Goal: Transaction & Acquisition: Purchase product/service

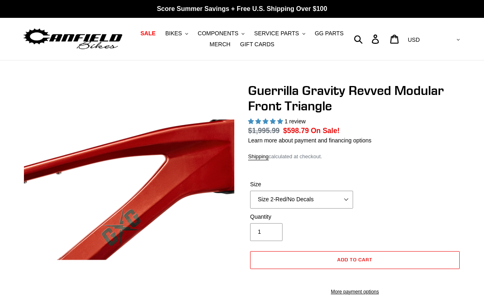
select select "highest-rating"
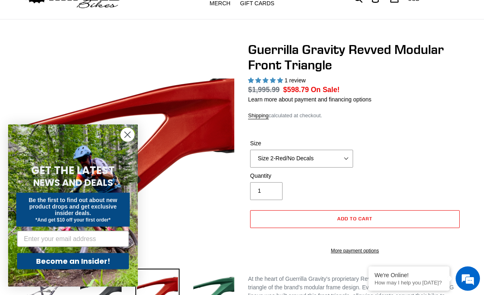
scroll to position [41, 0]
click at [127, 141] on circle "Close dialog" at bounding box center [127, 134] width 13 height 13
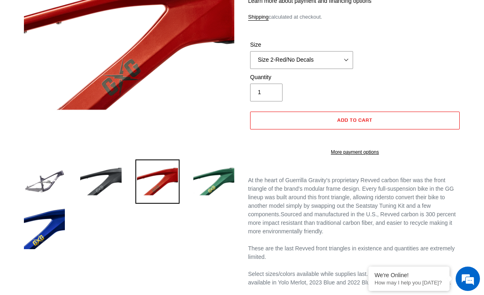
scroll to position [150, 0]
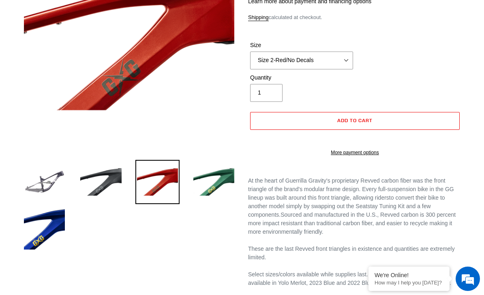
click at [49, 178] on img at bounding box center [44, 182] width 44 height 44
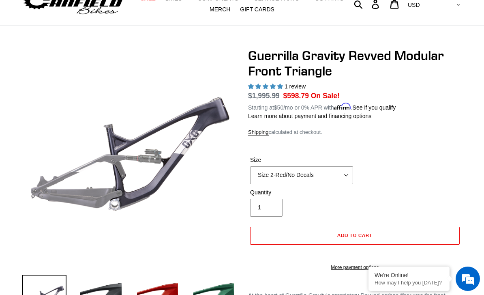
scroll to position [0, 0]
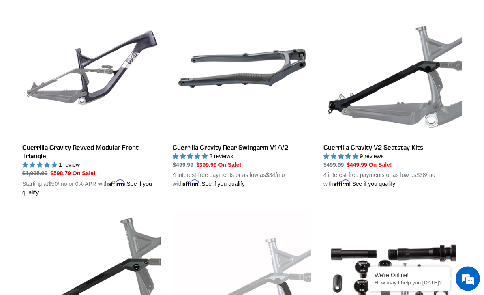
scroll to position [242, 0]
click at [34, 143] on link "Guerrilla Gravity Revved Modular Front Triangle" at bounding box center [91, 97] width 138 height 197
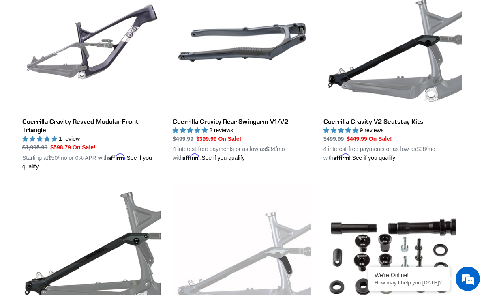
scroll to position [0, 0]
click at [404, 121] on link "Guerrilla Gravity V2 Seatstay Kits" at bounding box center [392, 67] width 138 height 189
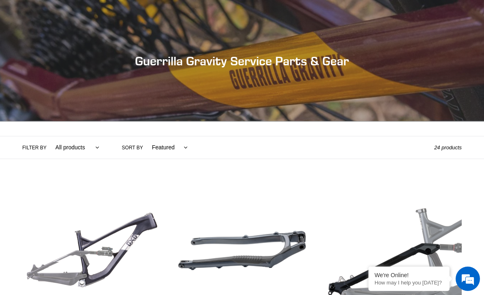
scroll to position [268, 0]
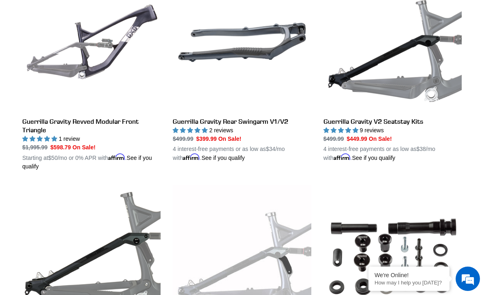
click at [267, 122] on link "Guerrilla Gravity Rear Swingarm V1/V2" at bounding box center [242, 67] width 138 height 189
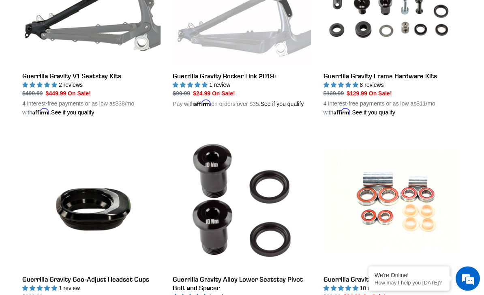
scroll to position [525, 0]
click at [255, 76] on link "Guerrilla Gravity Rocker Link 2019+" at bounding box center [242, 18] width 138 height 180
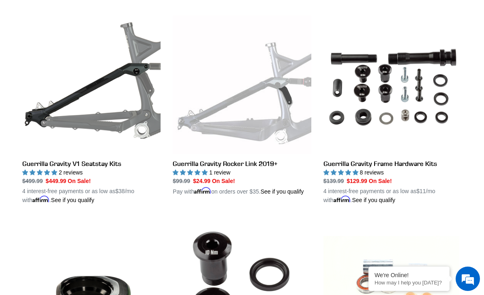
scroll to position [436, 0]
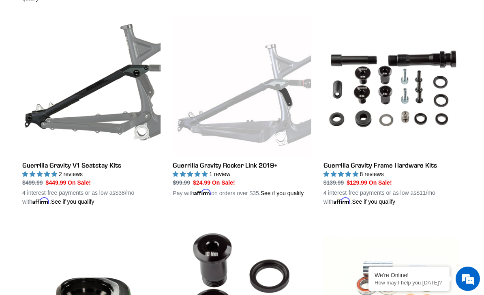
click at [419, 166] on link "Guerrilla Gravity Frame Hardware Kits" at bounding box center [392, 111] width 138 height 189
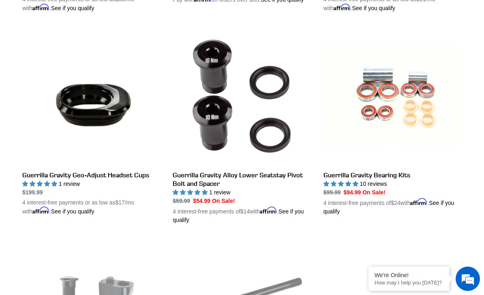
scroll to position [640, 0]
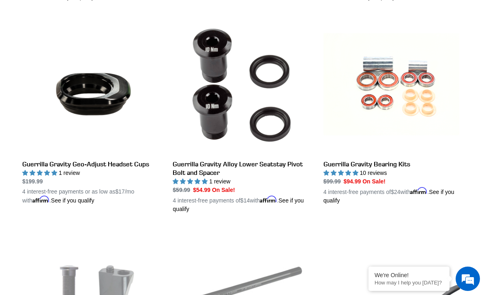
click at [41, 160] on link "Guerrilla Gravity Geo-Adjust Headset Cups" at bounding box center [91, 110] width 138 height 189
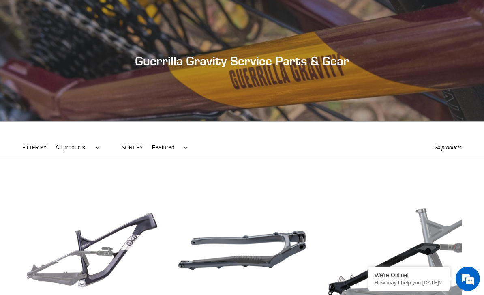
scroll to position [666, 0]
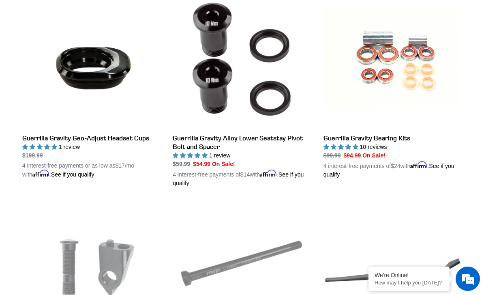
click at [296, 133] on link "Guerrilla Gravity Alloy Lower Seatstay Pivot Bolt and Spacer" at bounding box center [242, 88] width 138 height 197
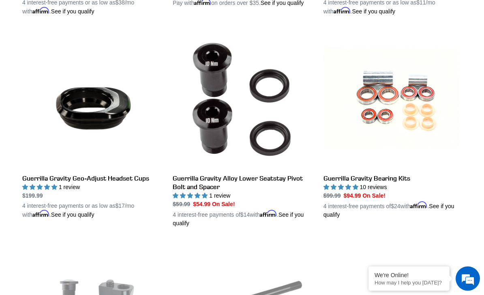
scroll to position [626, 0]
click at [408, 179] on link "Guerrilla Gravity Bearing Kits" at bounding box center [392, 124] width 138 height 189
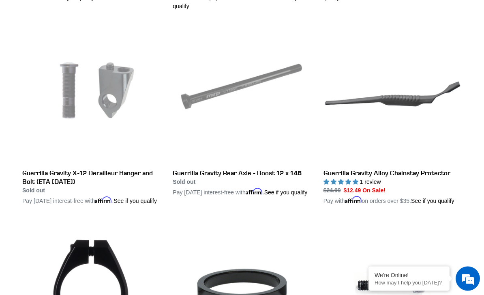
scroll to position [843, 0]
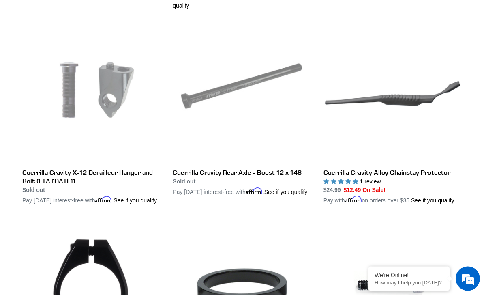
click at [404, 103] on link "Guerrilla Gravity Alloy Chainstay Protector" at bounding box center [392, 115] width 138 height 180
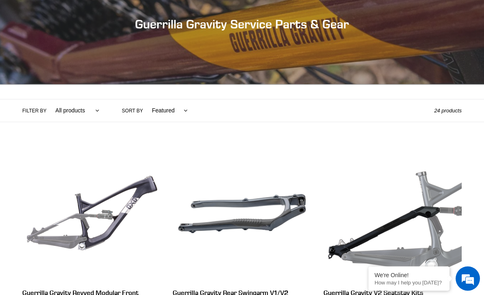
scroll to position [0, 0]
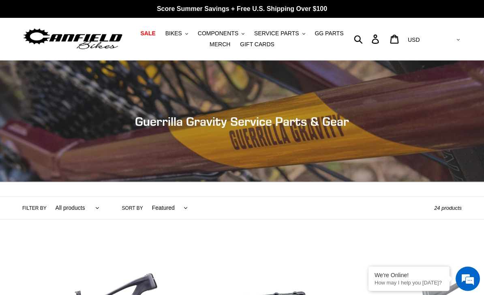
click at [399, 39] on icon at bounding box center [394, 38] width 9 height 9
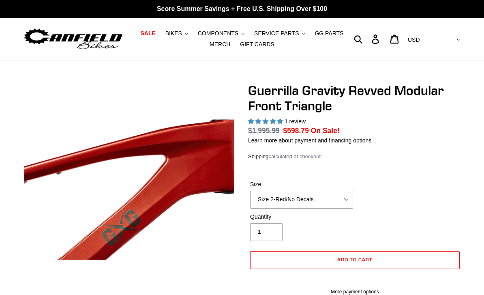
select select "highest-rating"
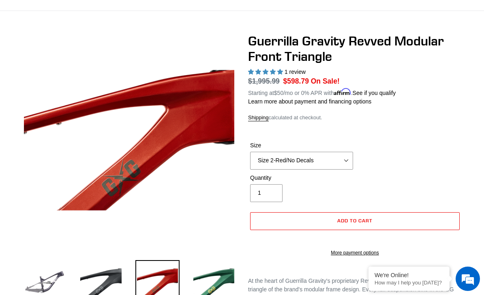
scroll to position [47, 0]
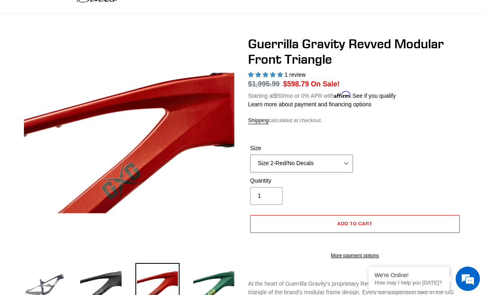
click at [334, 162] on select "Size 2-Gloss Black/No Decals Size 2-Black/Red Decals Size 2-Black/Silver Decals…" at bounding box center [301, 163] width 103 height 18
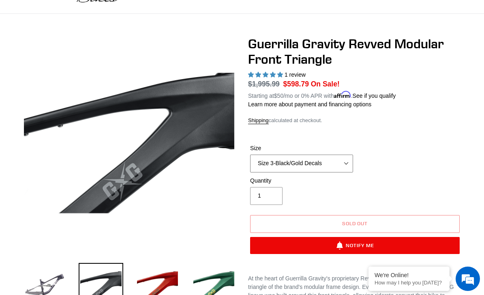
click at [344, 169] on select "Size 2-Gloss Black/No Decals Size 2-Black/Red Decals Size 2-Black/Silver Decals…" at bounding box center [301, 163] width 103 height 18
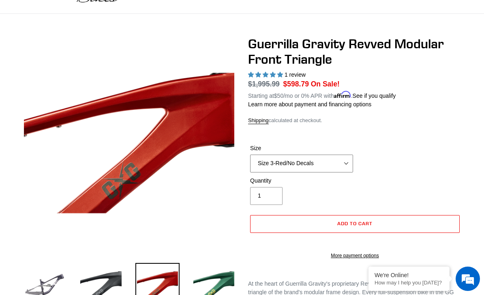
click at [332, 160] on select "Size 2-Gloss Black/No Decals Size 2-Black/Red Decals Size 2-Black/Silver Decals…" at bounding box center [301, 163] width 103 height 18
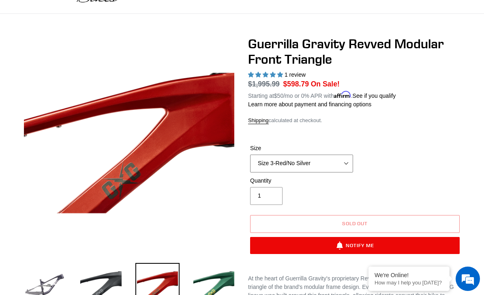
click at [341, 165] on select "Size 2-Gloss Black/No Decals Size 2-Black/Red Decals Size 2-Black/Silver Decals…" at bounding box center [301, 163] width 103 height 18
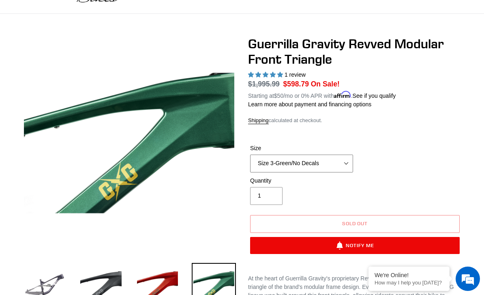
click at [340, 157] on select "Size 2-Gloss Black/No Decals Size 2-Black/Red Decals Size 2-Black/Silver Decals…" at bounding box center [301, 163] width 103 height 18
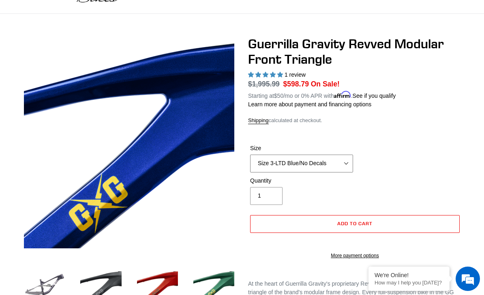
click at [338, 169] on select "Size 2-Gloss Black/No Decals Size 2-Black/Red Decals Size 2-Black/Silver Decals…" at bounding box center [301, 163] width 103 height 18
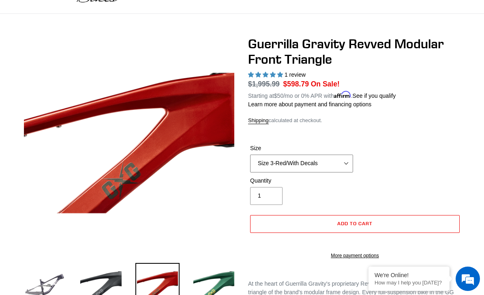
click at [341, 162] on select "Size 2-Gloss Black/No Decals Size 2-Black/Red Decals Size 2-Black/Silver Decals…" at bounding box center [301, 163] width 103 height 18
click at [335, 165] on select "Size 2-Gloss Black/No Decals Size 2-Black/Red Decals Size 2-Black/Silver Decals…" at bounding box center [301, 163] width 103 height 18
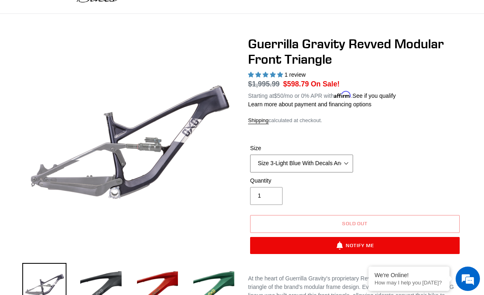
click at [337, 165] on select "Size 2-Gloss Black/No Decals Size 2-Black/Red Decals Size 2-Black/Silver Decals…" at bounding box center [301, 163] width 103 height 18
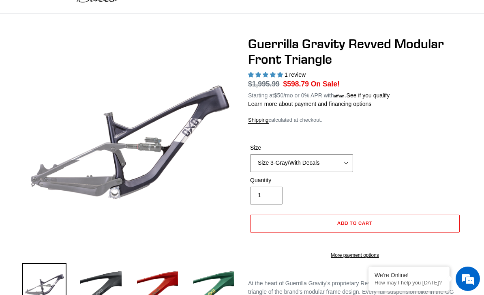
click at [342, 162] on select "Size 2-Gloss Black/No Decals Size 2-Black/Red Decals Size 2-Black/Silver Decals…" at bounding box center [301, 163] width 103 height 18
click at [341, 164] on select "Size 2-Gloss Black/No Decals Size 2-Black/Red Decals Size 2-Black/Silver Decals…" at bounding box center [301, 163] width 103 height 18
click at [335, 160] on select "Size 2-Gloss Black/No Decals Size 2-Black/Red Decals Size 2-Black/Silver Decals…" at bounding box center [301, 163] width 103 height 18
click at [334, 167] on select "Size 2-Gloss Black/No Decals Size 2-Black/Red Decals Size 2-Black/Silver Decals…" at bounding box center [301, 163] width 103 height 18
click at [334, 165] on select "Size 2-Gloss Black/No Decals Size 2-Black/Red Decals Size 2-Black/Silver Decals…" at bounding box center [301, 163] width 103 height 18
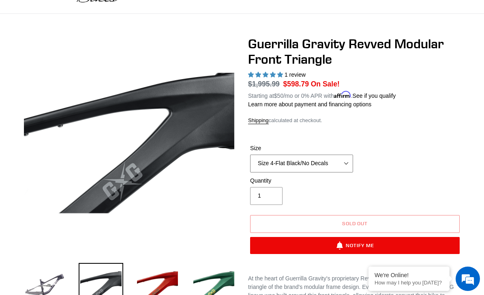
click at [332, 167] on select "Size 2-Gloss Black/No Decals Size 2-Black/Red Decals Size 2-Black/Silver Decals…" at bounding box center [301, 163] width 103 height 18
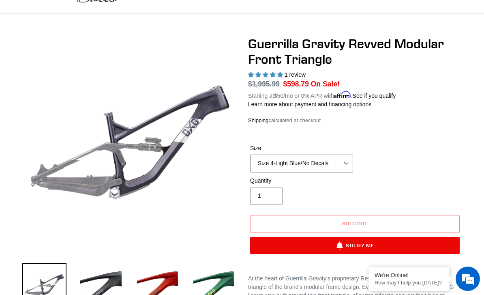
click at [337, 160] on select "Size 2-Gloss Black/No Decals Size 2-Black/Red Decals Size 2-Black/Silver Decals…" at bounding box center [301, 163] width 103 height 18
click at [336, 163] on select "Size 2-Gloss Black/No Decals Size 2-Black/Red Decals Size 2-Black/Silver Decals…" at bounding box center [301, 163] width 103 height 18
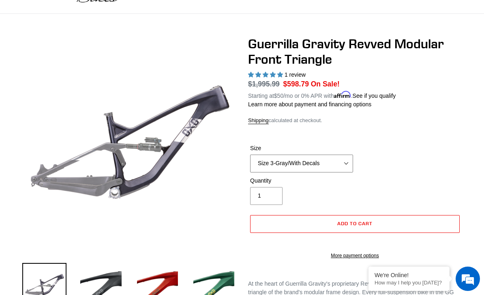
click at [336, 165] on select "Size 2-Gloss Black/No Decals Size 2-Black/Red Decals Size 2-Black/Silver Decals…" at bounding box center [301, 163] width 103 height 18
click at [338, 166] on select "Size 2-Gloss Black/No Decals Size 2-Black/Red Decals Size 2-Black/Silver Decals…" at bounding box center [301, 163] width 103 height 18
click at [340, 162] on select "Size 2-Gloss Black/No Decals Size 2-Black/Red Decals Size 2-Black/Silver Decals…" at bounding box center [301, 163] width 103 height 18
select select "Size 3-Red/With Decals"
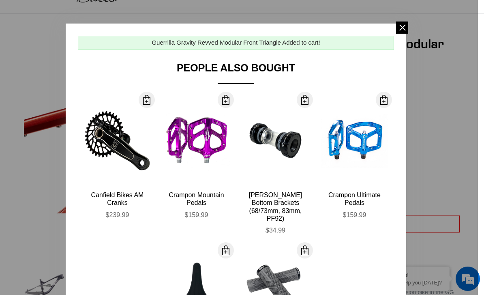
click at [404, 26] on span at bounding box center [402, 27] width 12 height 12
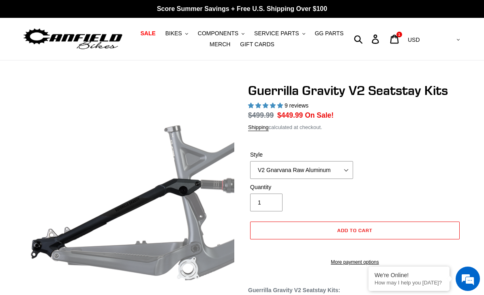
select select "highest-rating"
click at [346, 173] on select "V2 Gnarvana Raw Aluminum" at bounding box center [301, 170] width 103 height 18
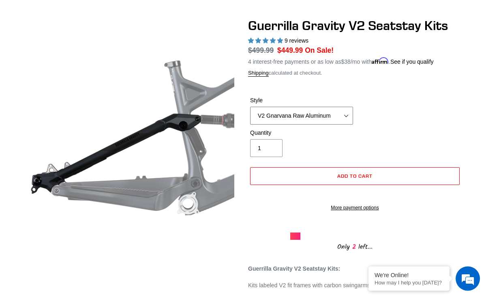
scroll to position [64, 0]
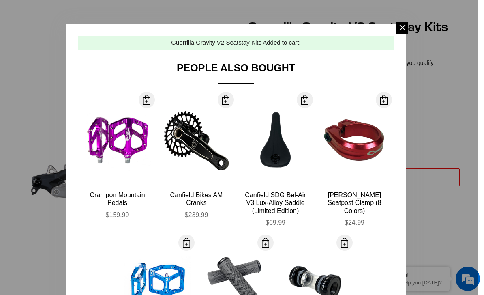
click at [402, 26] on span at bounding box center [402, 27] width 12 height 12
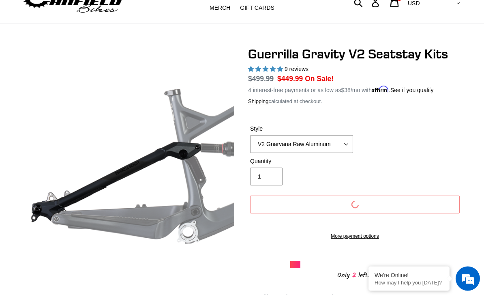
scroll to position [0, 0]
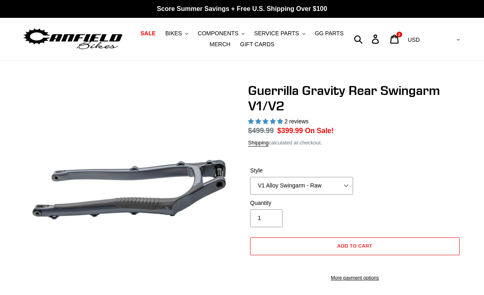
select select "highest-rating"
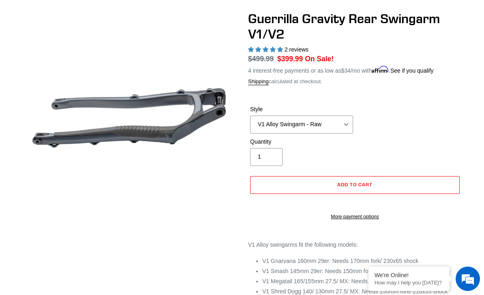
scroll to position [75, 0]
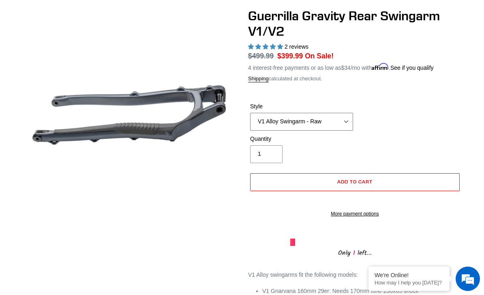
click at [339, 122] on select "V1 Alloy Swingarm - Raw V1 Alloy Swingarm - Black V2 Revved Carbon Swingarm - G…" at bounding box center [301, 122] width 103 height 18
select select "V2 Revved Carbon Swingarm - Green"
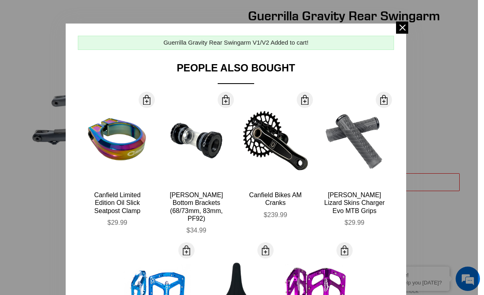
click at [401, 25] on span at bounding box center [402, 27] width 12 height 12
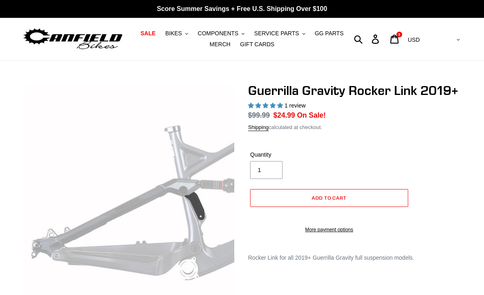
select select "highest-rating"
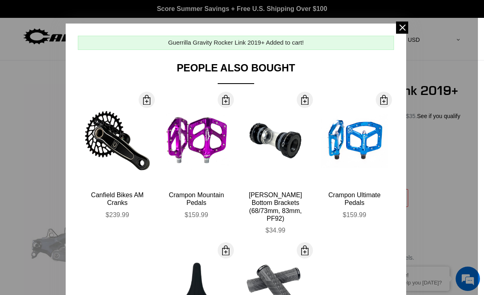
click at [406, 32] on span at bounding box center [402, 27] width 12 height 12
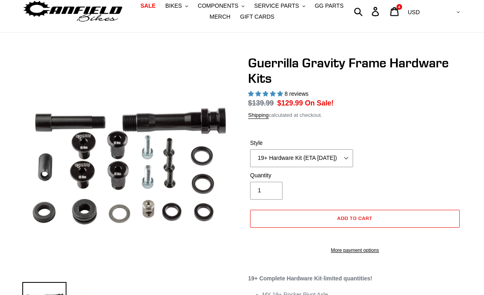
select select "highest-rating"
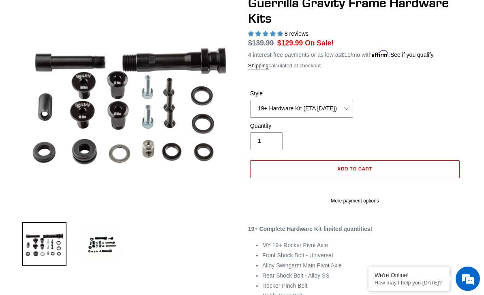
scroll to position [86, 0]
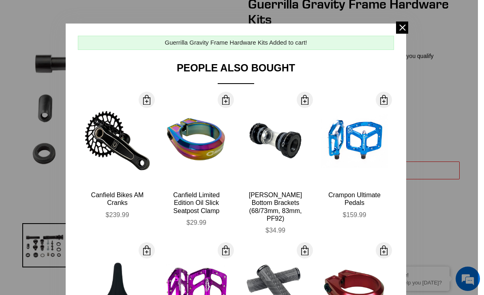
click at [401, 22] on span at bounding box center [402, 27] width 12 height 12
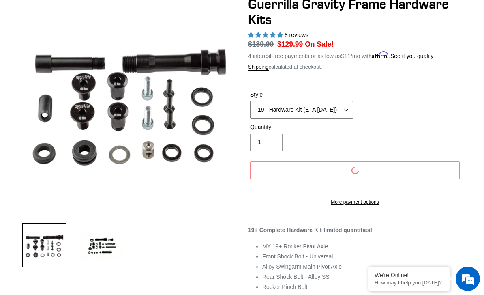
click at [346, 107] on select "19+ Hardware Kit (ETA [DATE]) 21+ V2 Trail Pistol Complete Hardware Kit" at bounding box center [301, 110] width 103 height 18
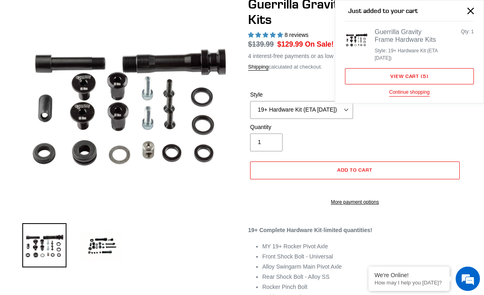
click at [474, 8] on button "Close" at bounding box center [471, 11] width 18 height 18
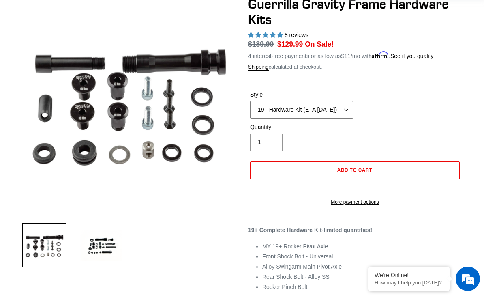
click at [338, 109] on select "19+ Hardware Kit (ETA [DATE]) 21+ V2 Trail Pistol Complete Hardware Kit" at bounding box center [301, 110] width 103 height 18
select select "21+ V2 Trail Pistol Complete Hardware Kit"
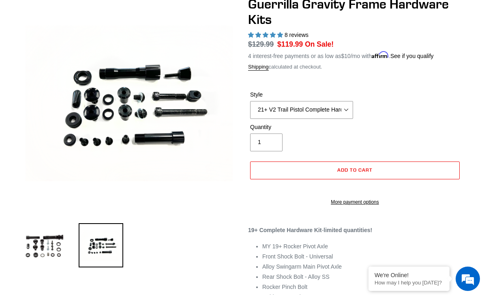
click at [380, 168] on button "Add to cart" at bounding box center [355, 170] width 210 height 18
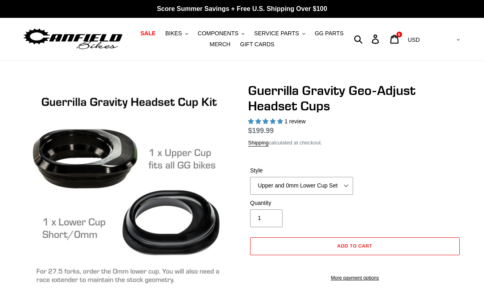
select select "highest-rating"
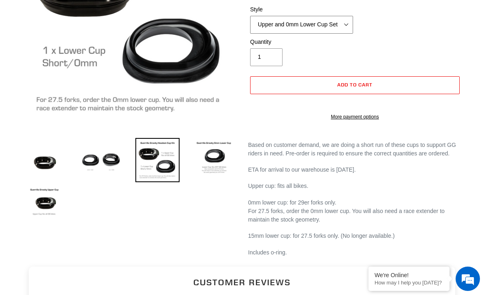
click at [327, 25] on select "Upper and 0mm Lower Cup Set Upper Cup 0mm Lower Cup 15mm Lower Cup (No longer a…" at bounding box center [301, 25] width 103 height 18
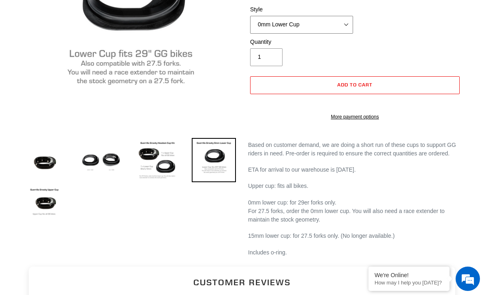
click at [316, 21] on select "Upper and 0mm Lower Cup Set Upper Cup 0mm Lower Cup 15mm Lower Cup (No longer a…" at bounding box center [301, 25] width 103 height 18
select select "Upper and 0mm Lower Cup Set"
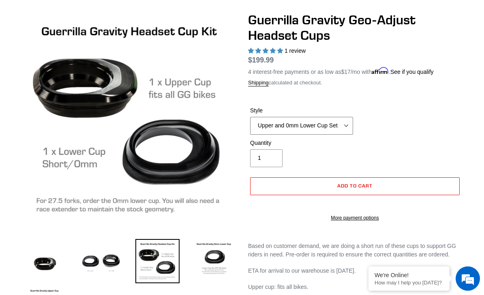
scroll to position [71, 0]
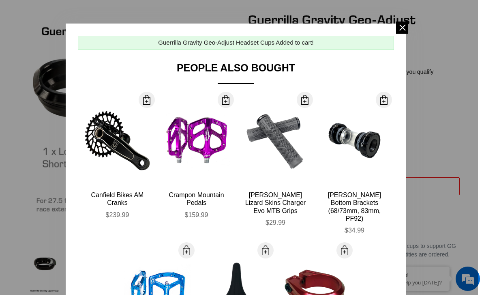
click at [404, 27] on span at bounding box center [402, 27] width 12 height 12
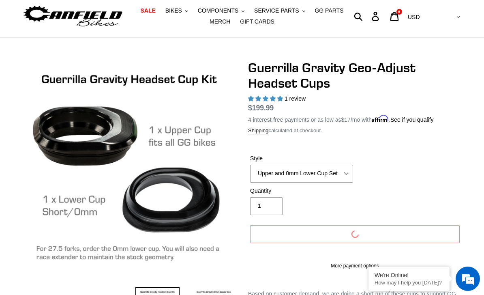
scroll to position [0, 0]
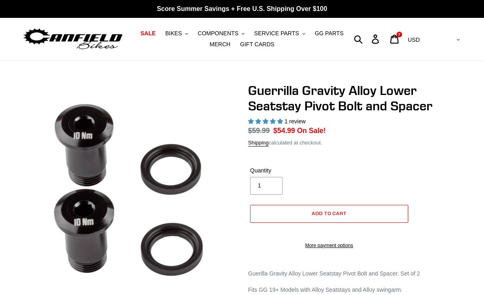
select select "highest-rating"
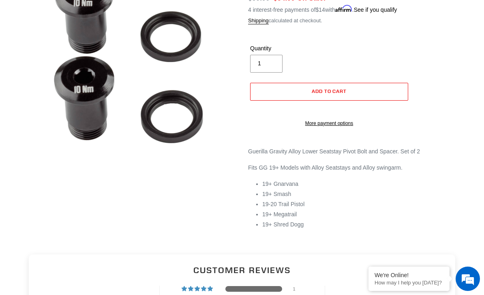
scroll to position [133, 0]
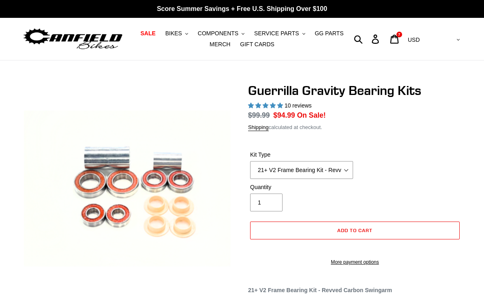
select select "highest-rating"
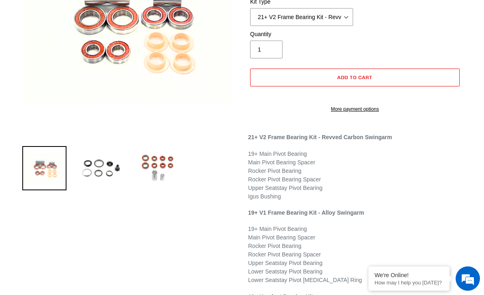
scroll to position [162, 0]
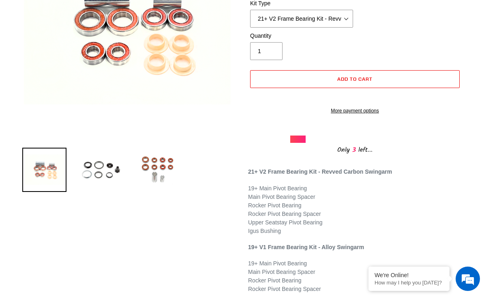
click at [118, 180] on img at bounding box center [101, 170] width 44 height 44
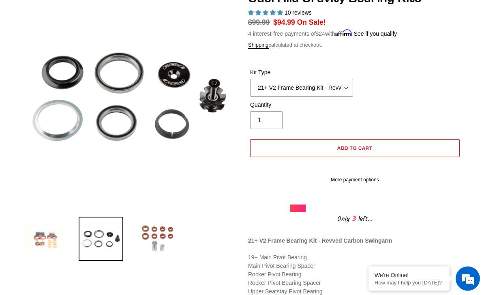
scroll to position [93, 0]
click at [155, 227] on img at bounding box center [157, 238] width 44 height 44
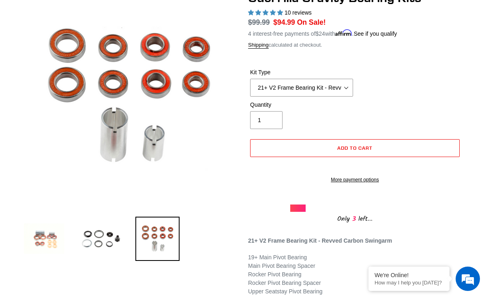
click at [60, 239] on img at bounding box center [44, 238] width 44 height 44
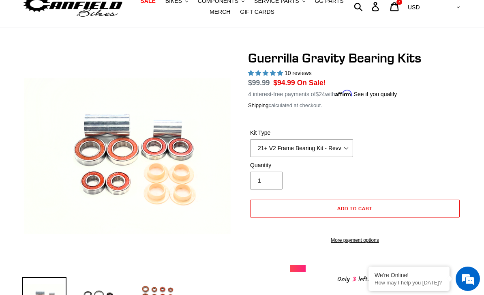
scroll to position [32, 0]
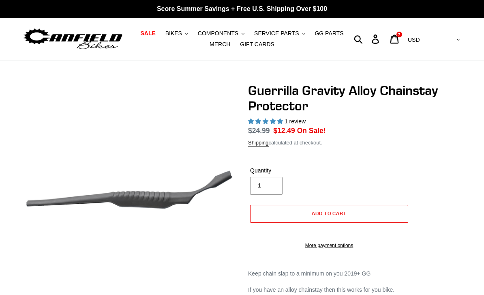
select select "highest-rating"
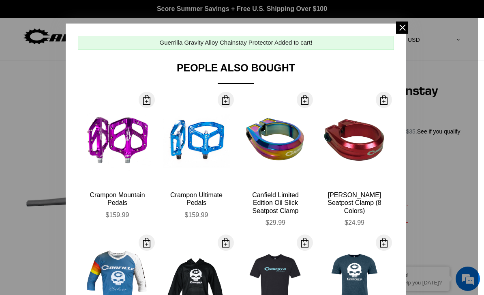
click at [402, 23] on span at bounding box center [402, 27] width 12 height 12
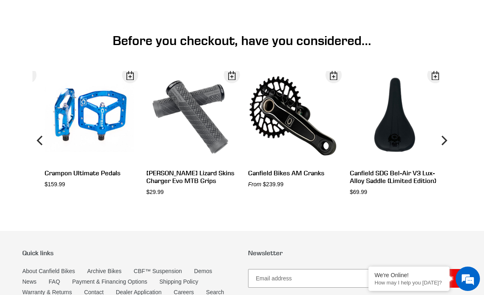
click at [309, 162] on div "View" at bounding box center [287, 137] width 102 height 132
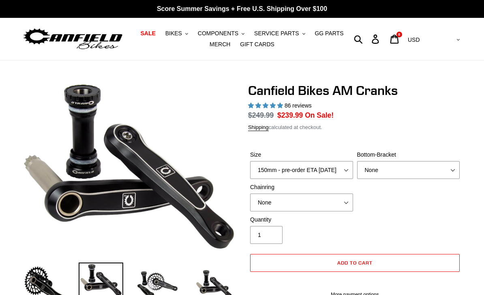
select select "highest-rating"
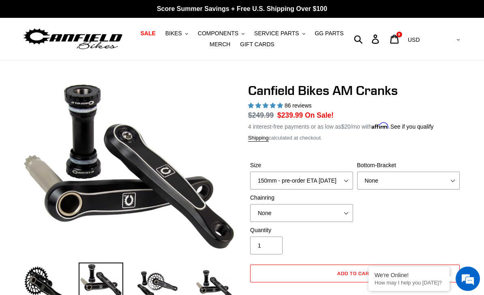
click at [176, 36] on span "BIKES" at bounding box center [173, 33] width 17 height 7
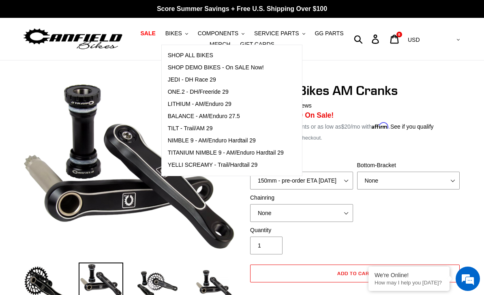
click at [179, 54] on span "SHOP ALL BIKES" at bounding box center [190, 55] width 45 height 7
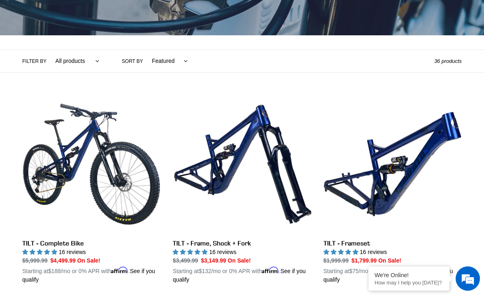
scroll to position [148, 0]
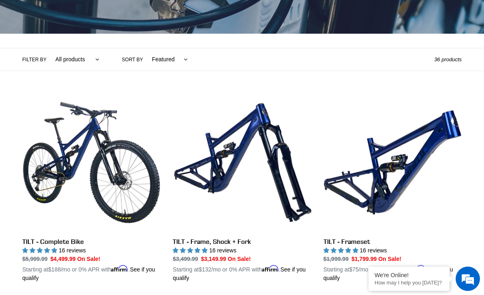
click at [39, 175] on link "TILT - Complete Bike" at bounding box center [91, 187] width 138 height 189
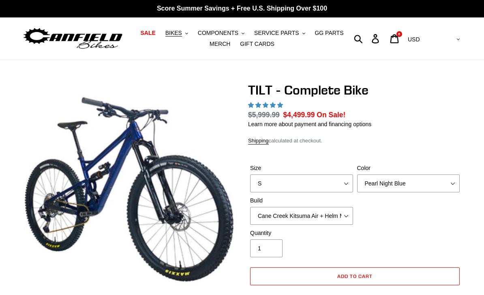
scroll to position [3, 0]
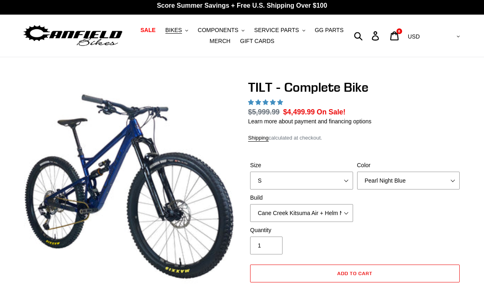
select select "highest-rating"
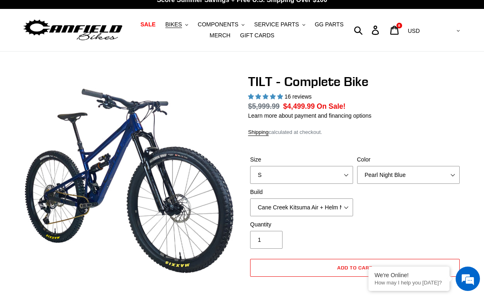
scroll to position [13, 0]
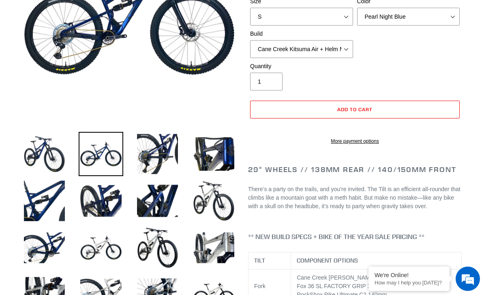
scroll to position [0, 0]
